Goal: Task Accomplishment & Management: Manage account settings

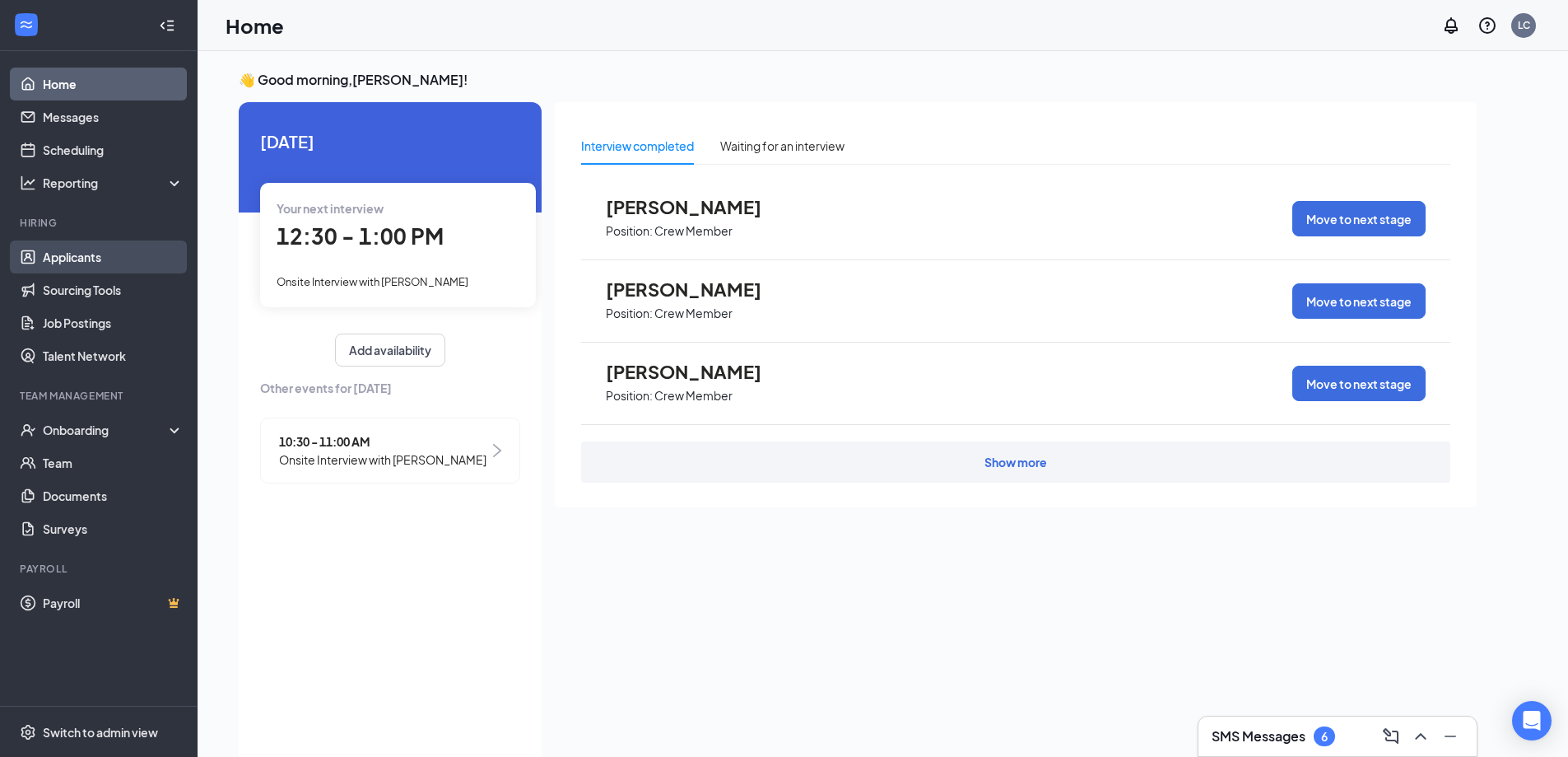
click at [70, 252] on link "Applicants" at bounding box center [113, 257] width 141 height 33
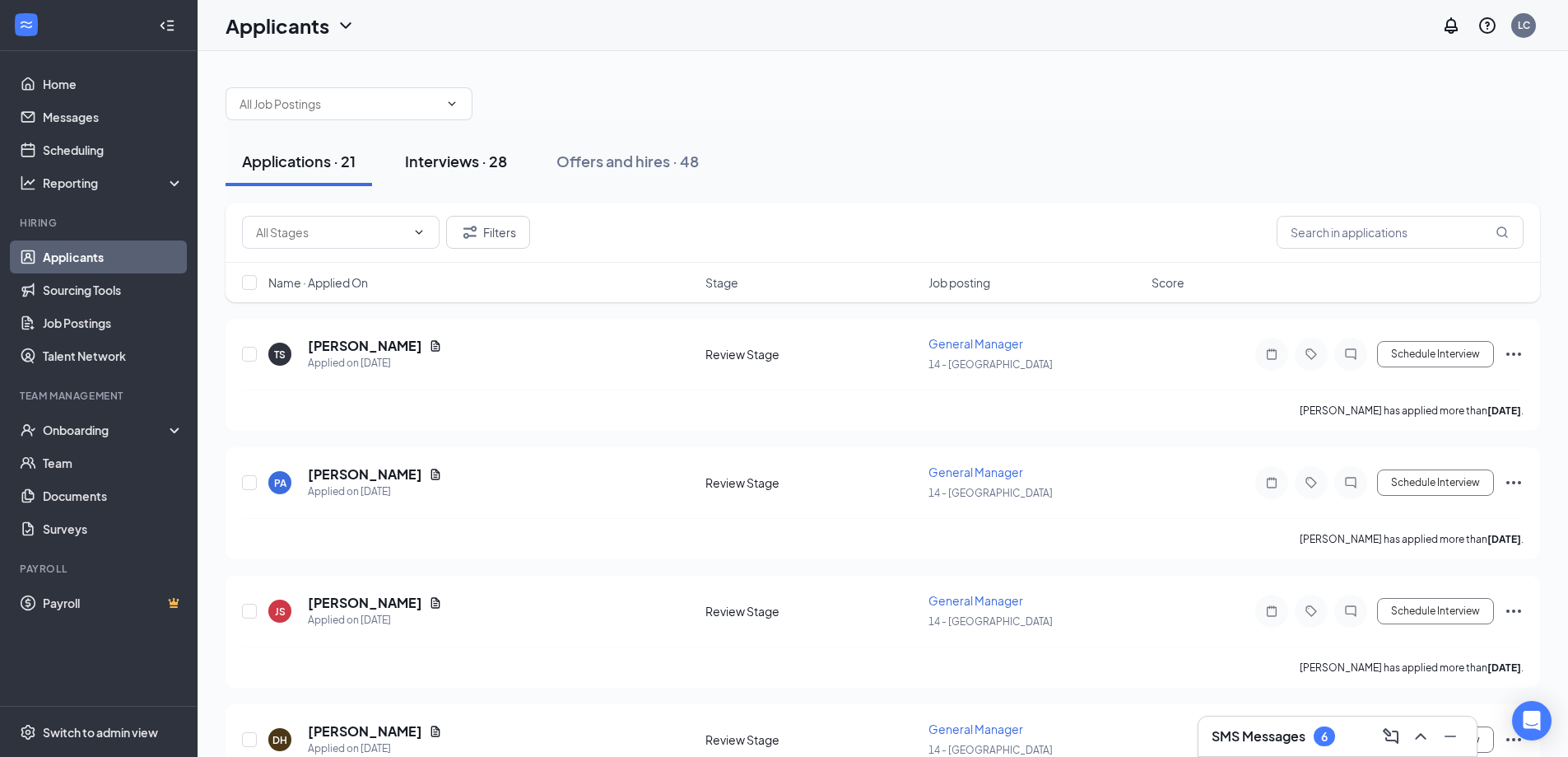
click at [452, 159] on div "Interviews · 28" at bounding box center [456, 161] width 102 height 21
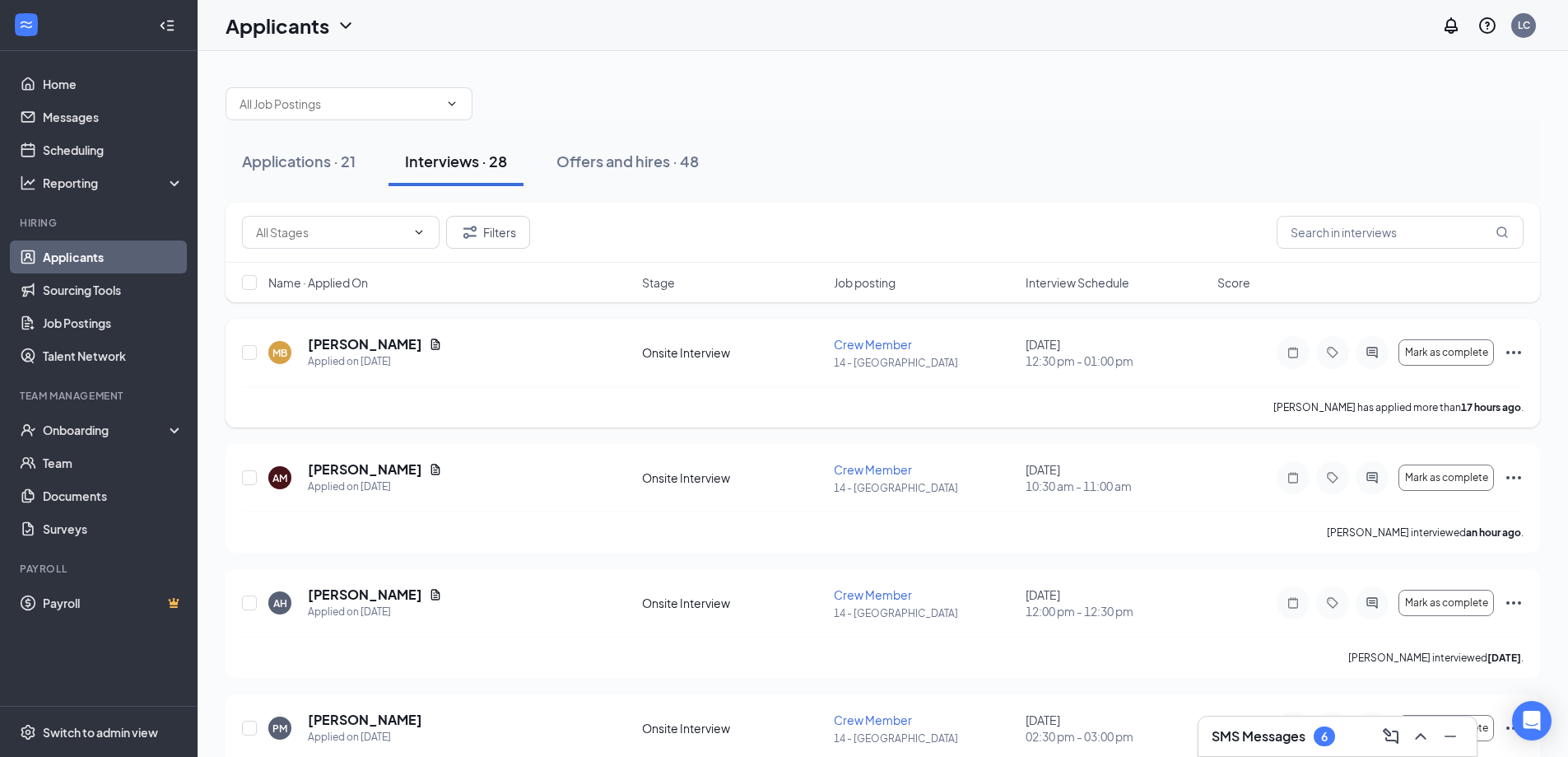
click at [457, 345] on div "MB [PERSON_NAME] Applied on [DATE]" at bounding box center [451, 353] width 364 height 35
click at [396, 348] on h5 "[PERSON_NAME]" at bounding box center [365, 344] width 115 height 18
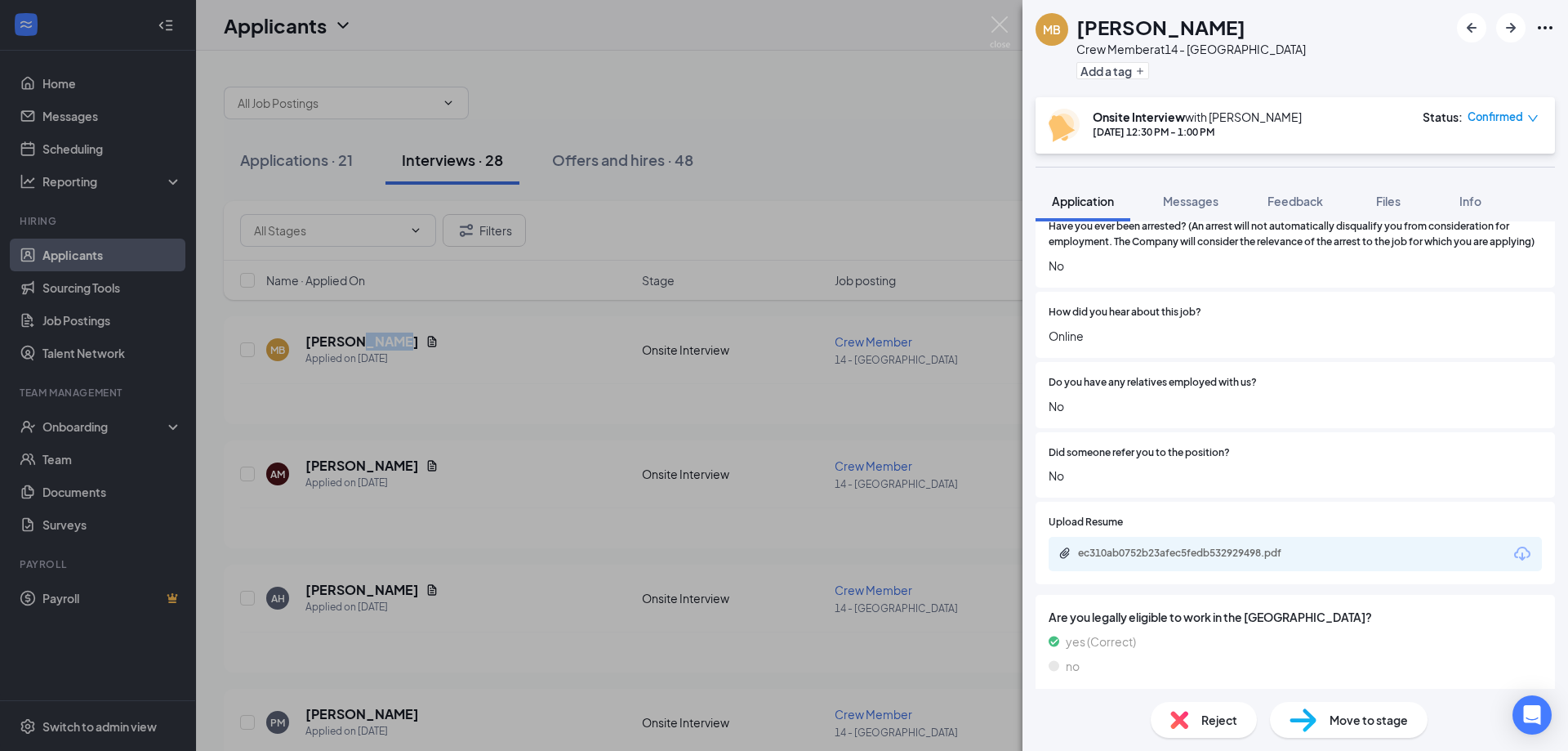
scroll to position [1225, 0]
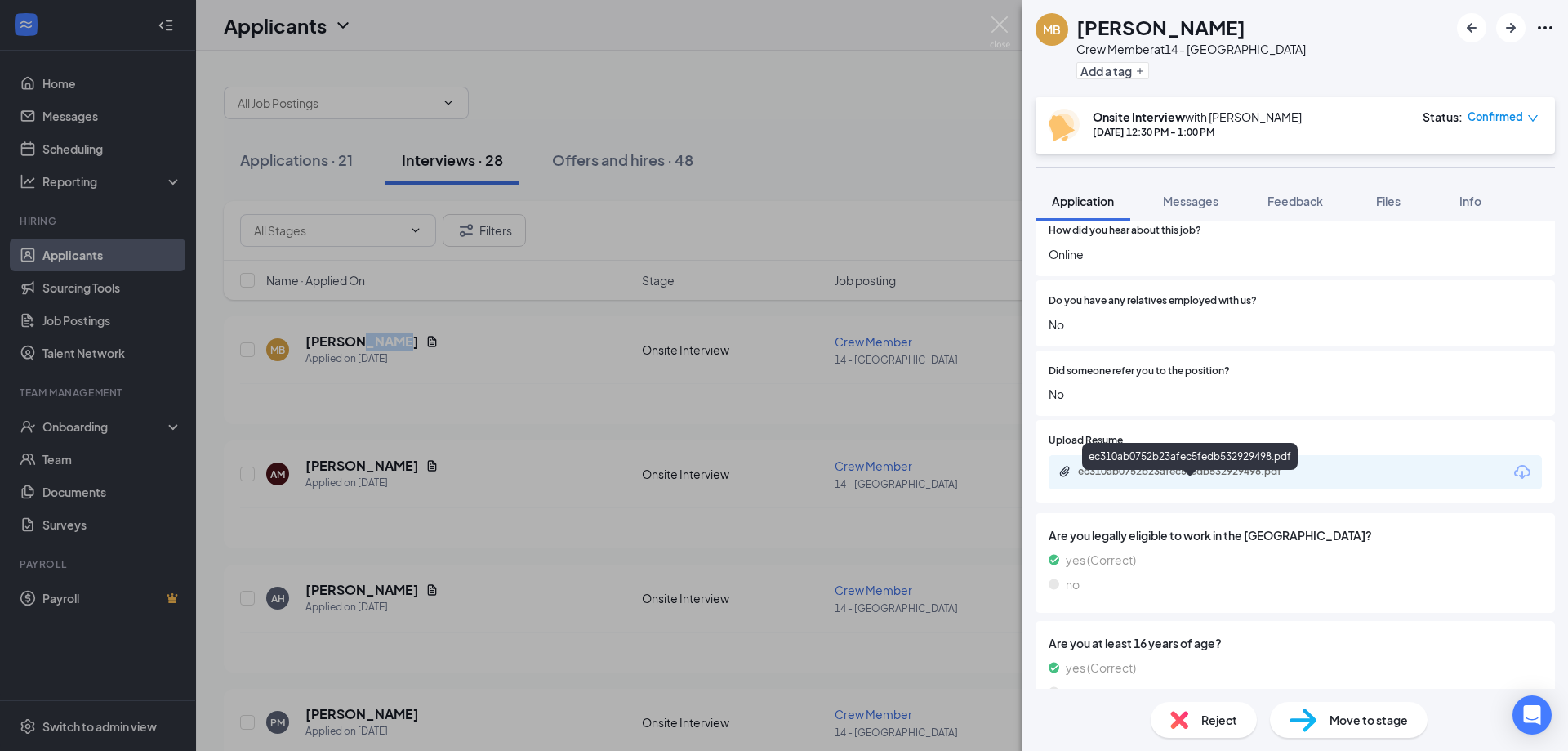
click at [1226, 478] on div "ec310ab0752b23afec5fedb532929498.pdf" at bounding box center [1192, 471] width 228 height 13
